Goal: Check status: Check status

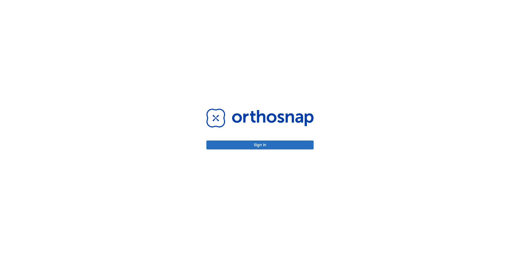
click at [257, 147] on button "Sign in" at bounding box center [259, 145] width 107 height 9
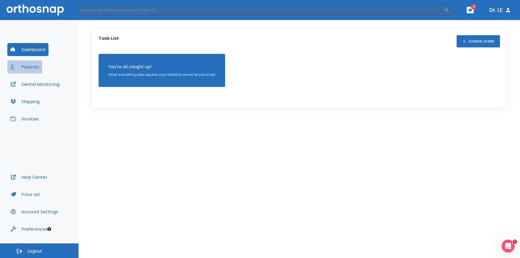
click at [31, 68] on button "Patients" at bounding box center [24, 66] width 35 height 13
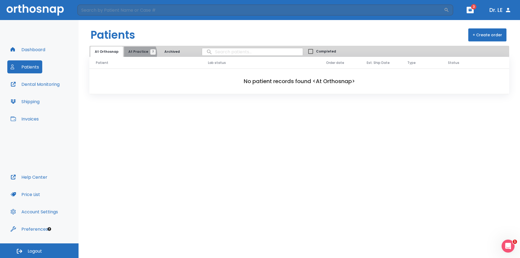
click at [136, 54] on span "At Practice 7" at bounding box center [140, 51] width 25 height 5
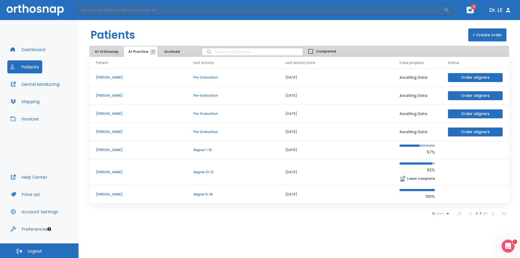
click at [469, 11] on icon "button" at bounding box center [469, 10] width 3 height 2
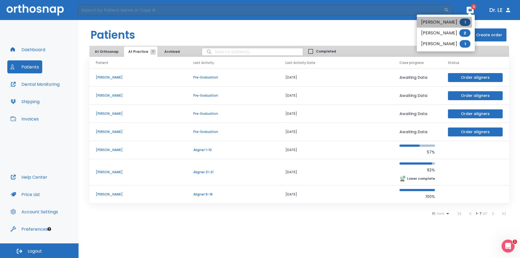
click at [441, 23] on li "[PERSON_NAME] 1" at bounding box center [446, 22] width 58 height 11
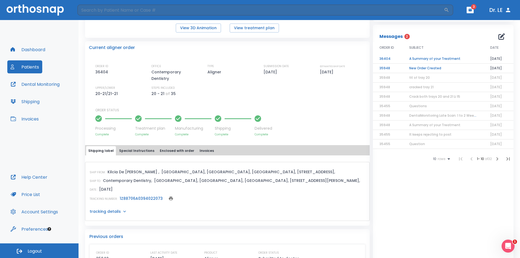
scroll to position [27, 0]
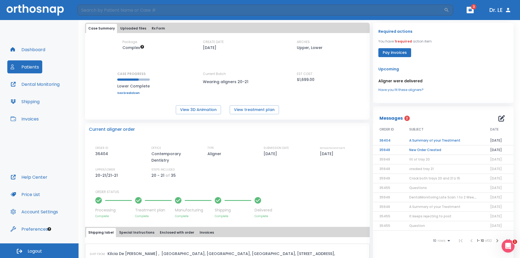
click at [431, 150] on td "New Order Created" at bounding box center [443, 149] width 81 height 9
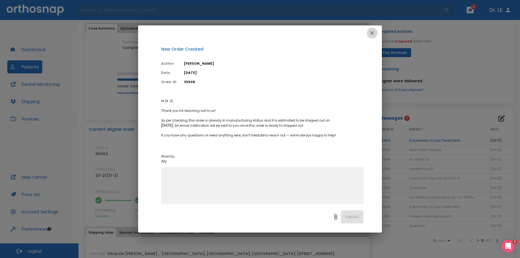
click at [372, 33] on icon "button" at bounding box center [372, 33] width 4 height 4
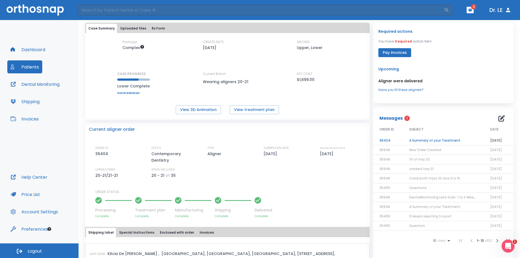
click at [432, 142] on td "A Summary of your Treatment" at bounding box center [443, 140] width 81 height 9
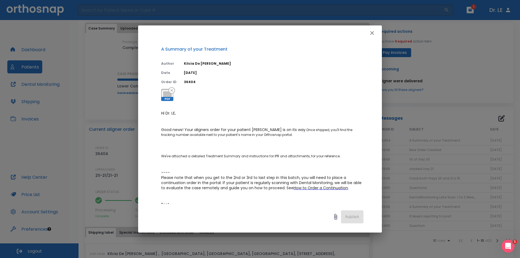
click at [373, 35] on icon "button" at bounding box center [372, 33] width 6 height 6
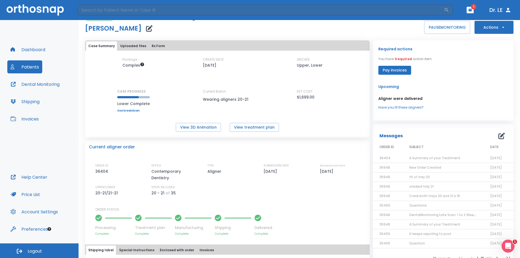
scroll to position [0, 0]
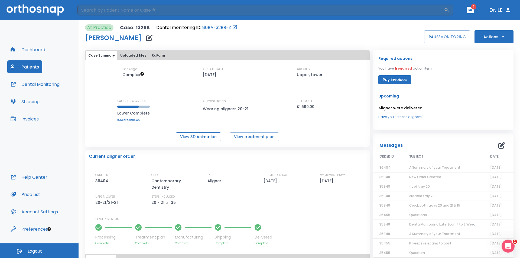
click at [199, 138] on button "View 3D Animation" at bounding box center [198, 136] width 45 height 9
click at [222, 27] on link "86BA-32BB-Z" at bounding box center [216, 27] width 29 height 6
click at [30, 67] on button "Patients" at bounding box center [24, 66] width 35 height 13
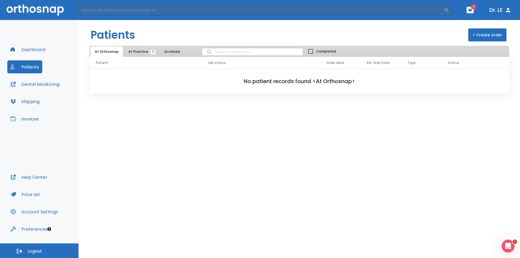
click at [137, 53] on span "At Practice 7" at bounding box center [140, 51] width 25 height 5
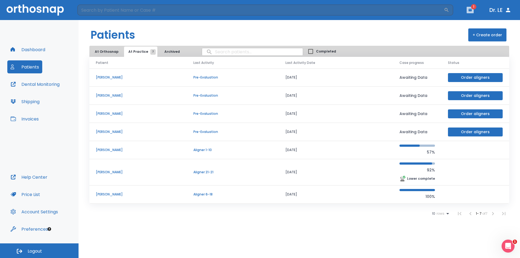
click at [470, 11] on icon "button" at bounding box center [469, 10] width 3 height 2
click at [449, 25] on li "[PERSON_NAME] 2" at bounding box center [453, 22] width 58 height 11
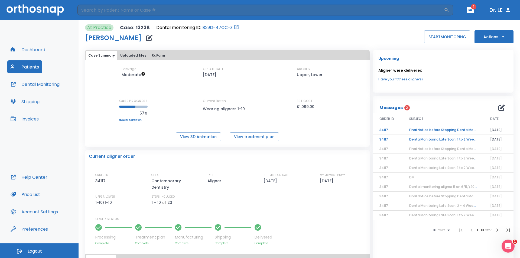
click at [447, 130] on td "Final Notice before Stopping DentalMonitoring" at bounding box center [443, 129] width 81 height 9
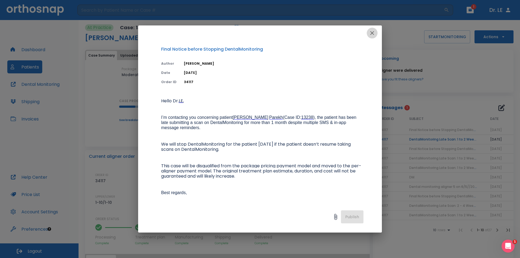
click at [370, 35] on icon "button" at bounding box center [372, 33] width 4 height 4
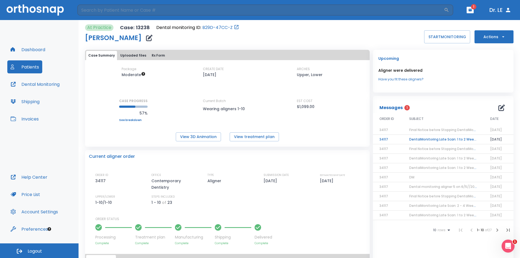
click at [30, 50] on button "Dashboard" at bounding box center [27, 49] width 41 height 13
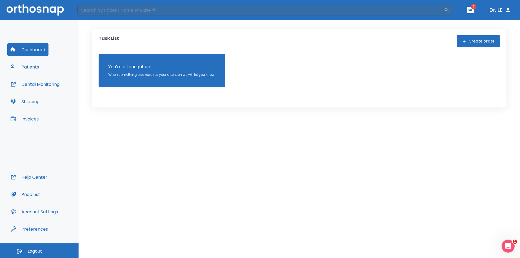
click at [34, 67] on button "Patients" at bounding box center [24, 66] width 35 height 13
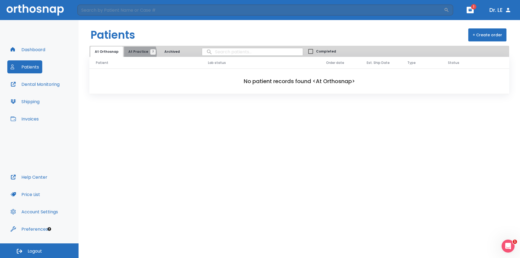
click at [135, 53] on span "At Practice 7" at bounding box center [140, 51] width 25 height 5
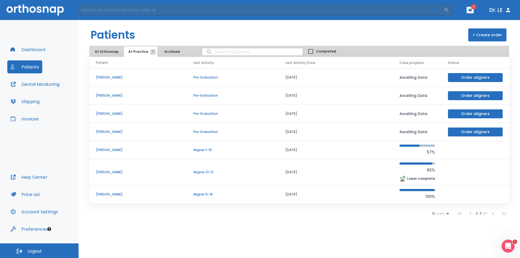
click at [50, 250] on button "Logout" at bounding box center [39, 250] width 79 height 15
